Goal: Task Accomplishment & Management: Manage account settings

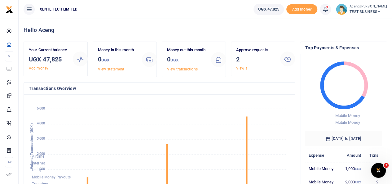
click at [361, 12] on span "TEST BUSINESS" at bounding box center [369, 12] width 38 height 6
click at [304, 7] on span "Add money" at bounding box center [301, 9] width 31 height 10
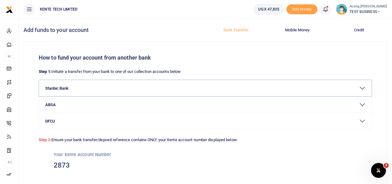
click at [176, 91] on button "Stanbic Bank" at bounding box center [205, 88] width 333 height 16
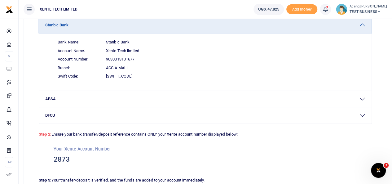
scroll to position [63, 0]
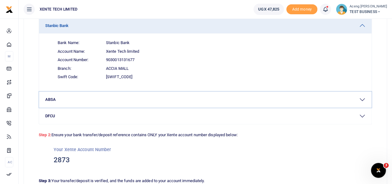
click at [117, 98] on button "ABSA" at bounding box center [205, 99] width 333 height 16
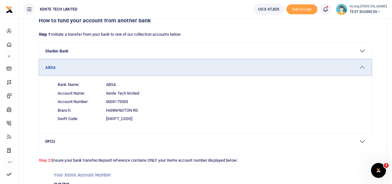
scroll to position [31, 0]
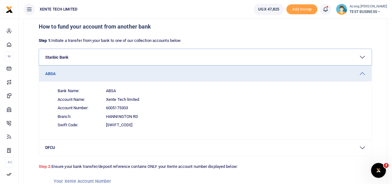
click at [110, 55] on button "Stanbic Bank" at bounding box center [205, 57] width 333 height 16
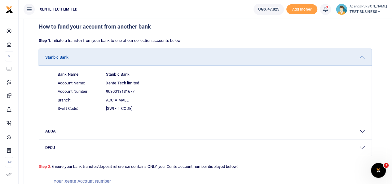
click at [110, 55] on button "Stanbic Bank" at bounding box center [205, 57] width 333 height 16
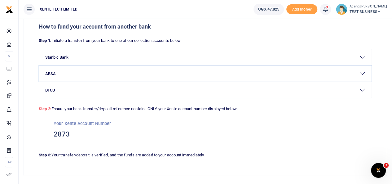
click at [89, 74] on button "ABSA" at bounding box center [205, 73] width 333 height 16
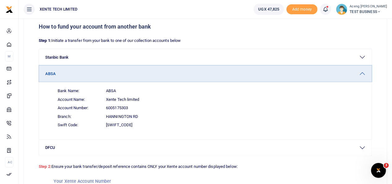
click at [89, 74] on button "ABSA" at bounding box center [205, 73] width 333 height 16
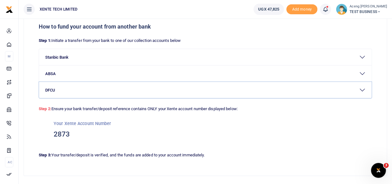
click at [75, 90] on button "DFCU" at bounding box center [205, 90] width 333 height 16
